Goal: Task Accomplishment & Management: Complete application form

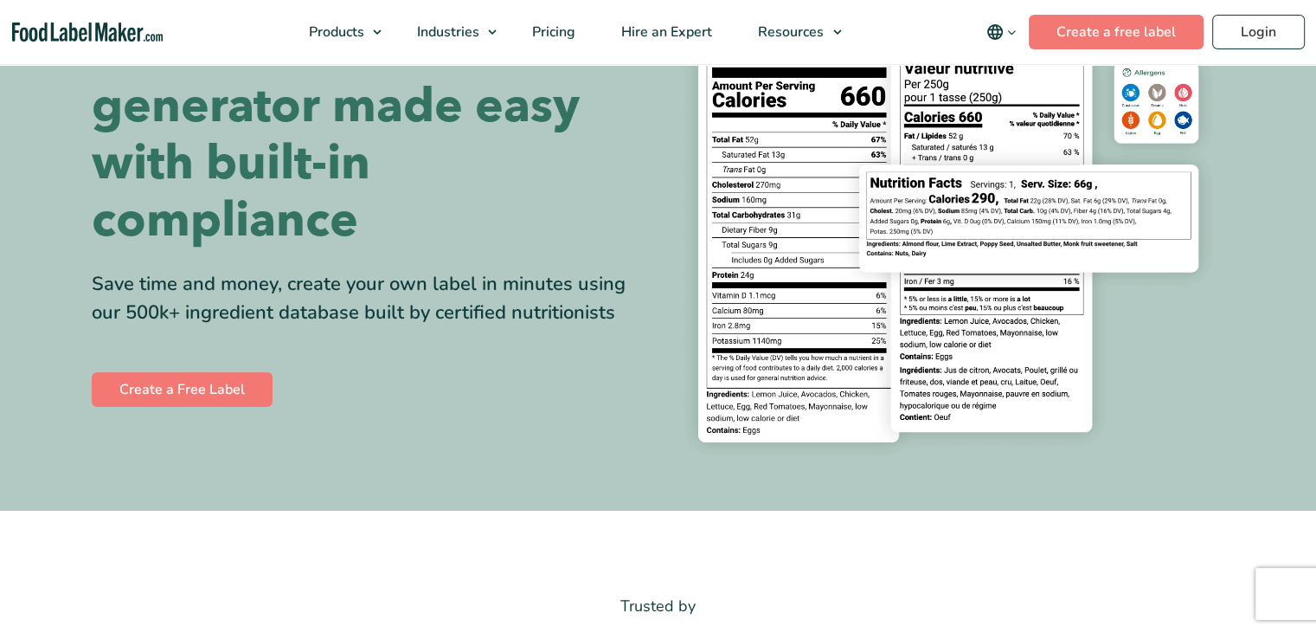
scroll to position [200, 0]
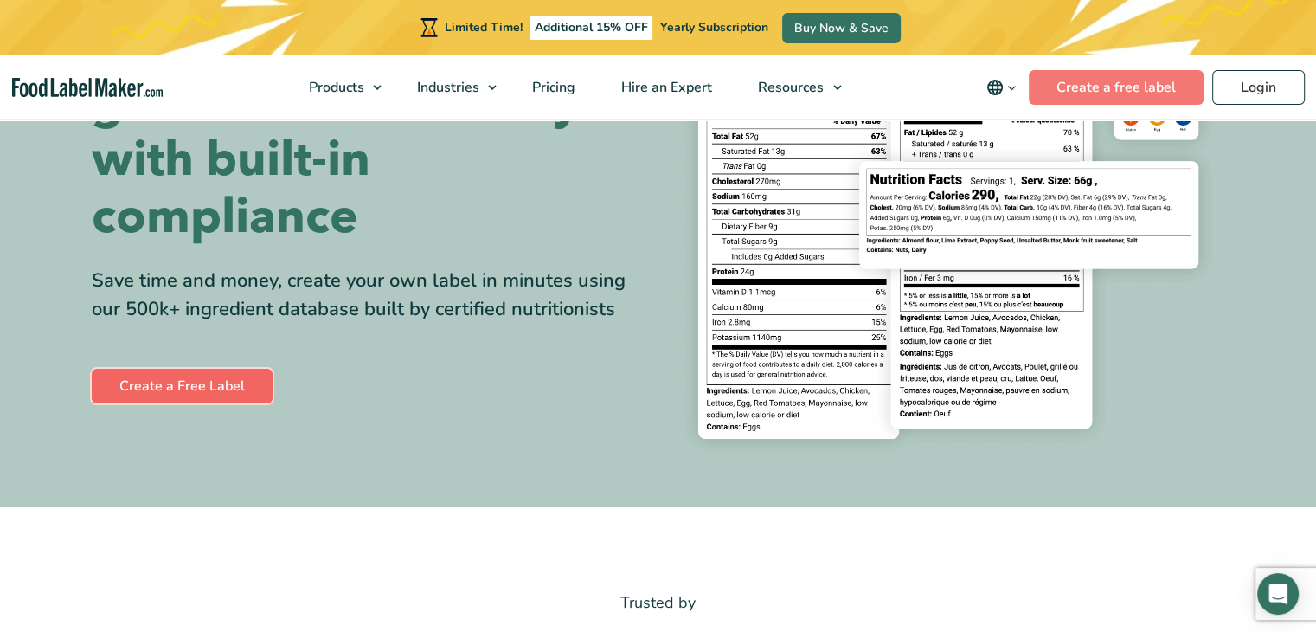
click at [182, 386] on link "Create a Free Label" at bounding box center [182, 386] width 181 height 35
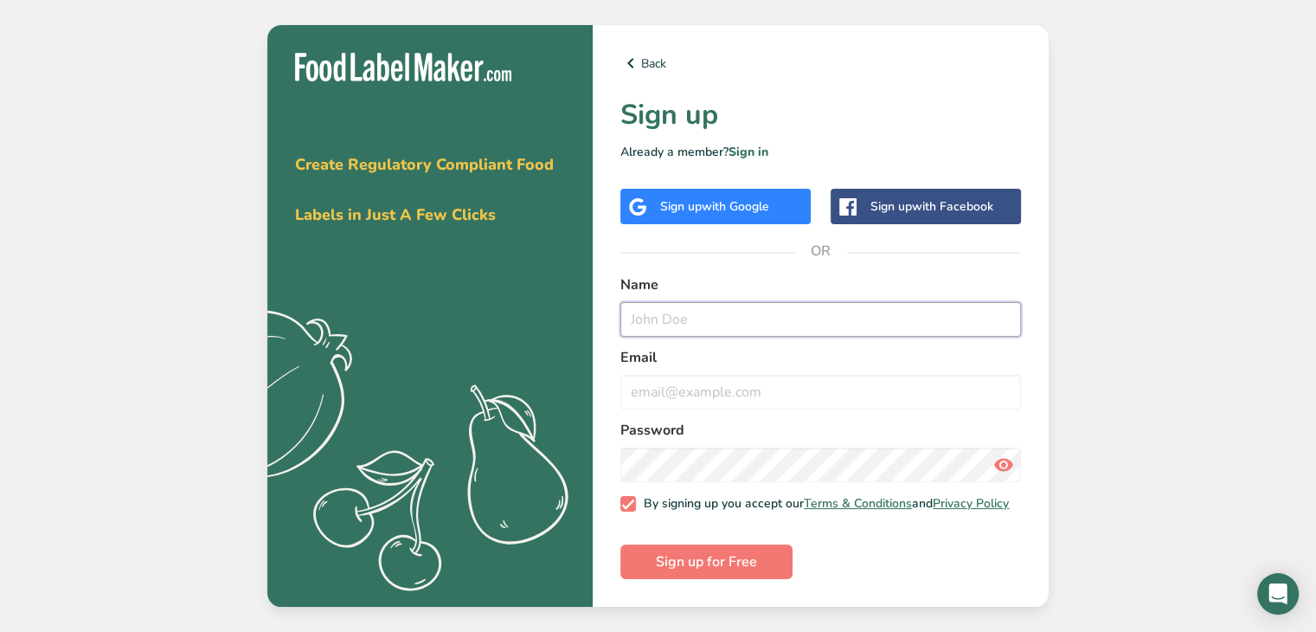
click at [649, 312] on input "text" at bounding box center [820, 319] width 401 height 35
type input "ke"
